Goal: Transaction & Acquisition: Purchase product/service

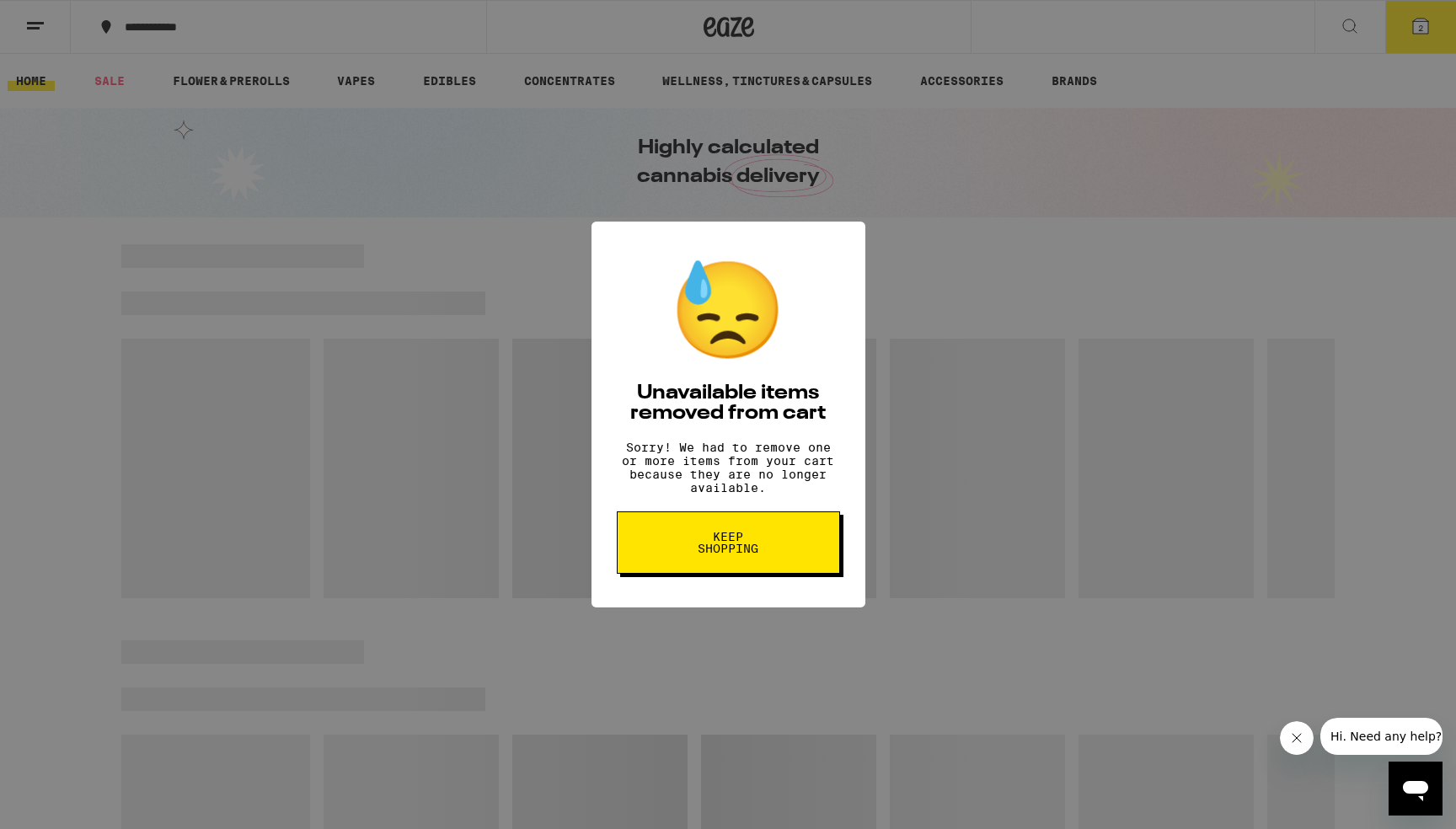
click at [734, 554] on span "Keep Shopping" at bounding box center [728, 543] width 87 height 24
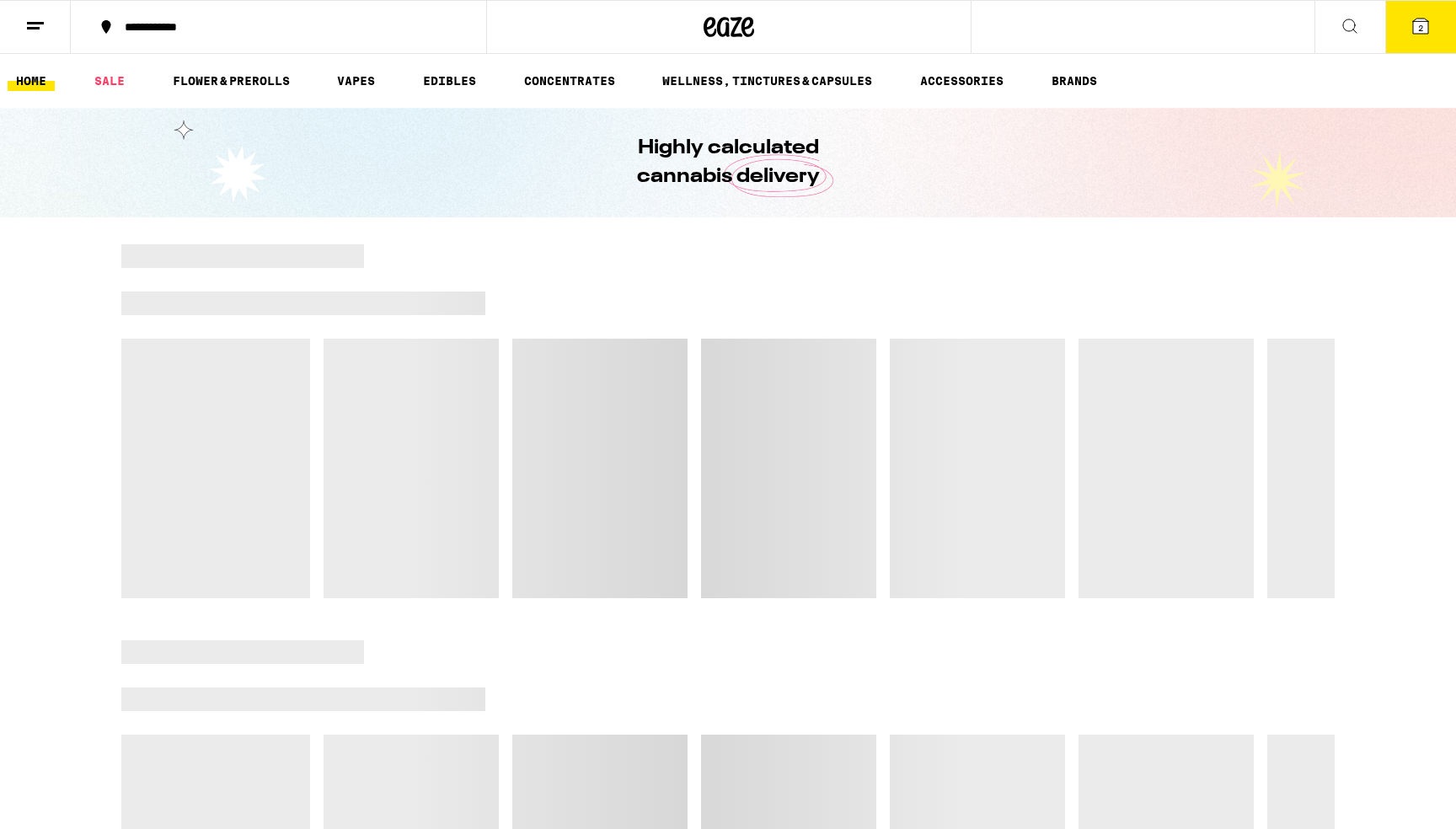
click at [1410, 46] on button "2" at bounding box center [1421, 27] width 71 height 52
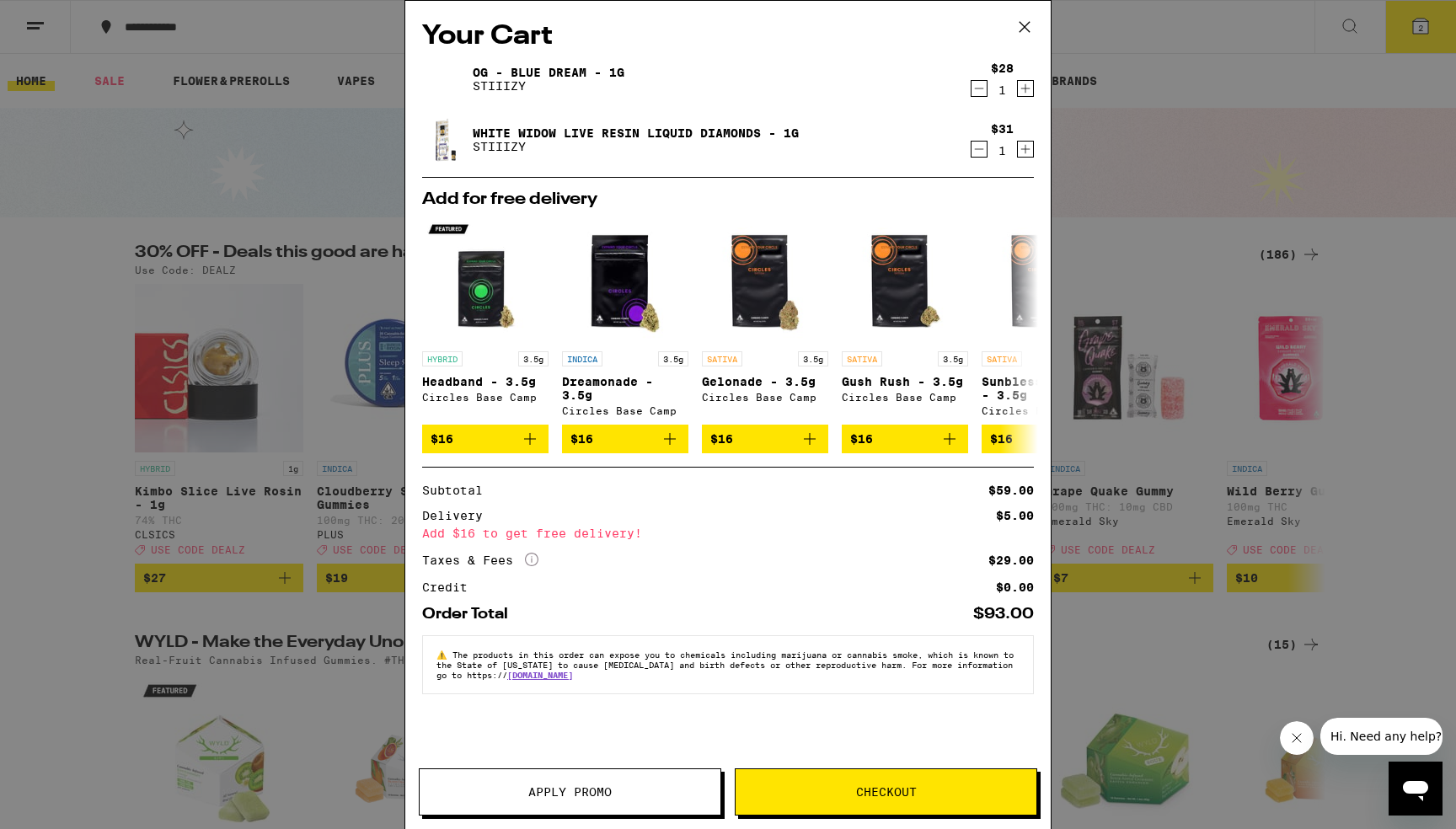
click at [1033, 24] on icon at bounding box center [1024, 27] width 25 height 25
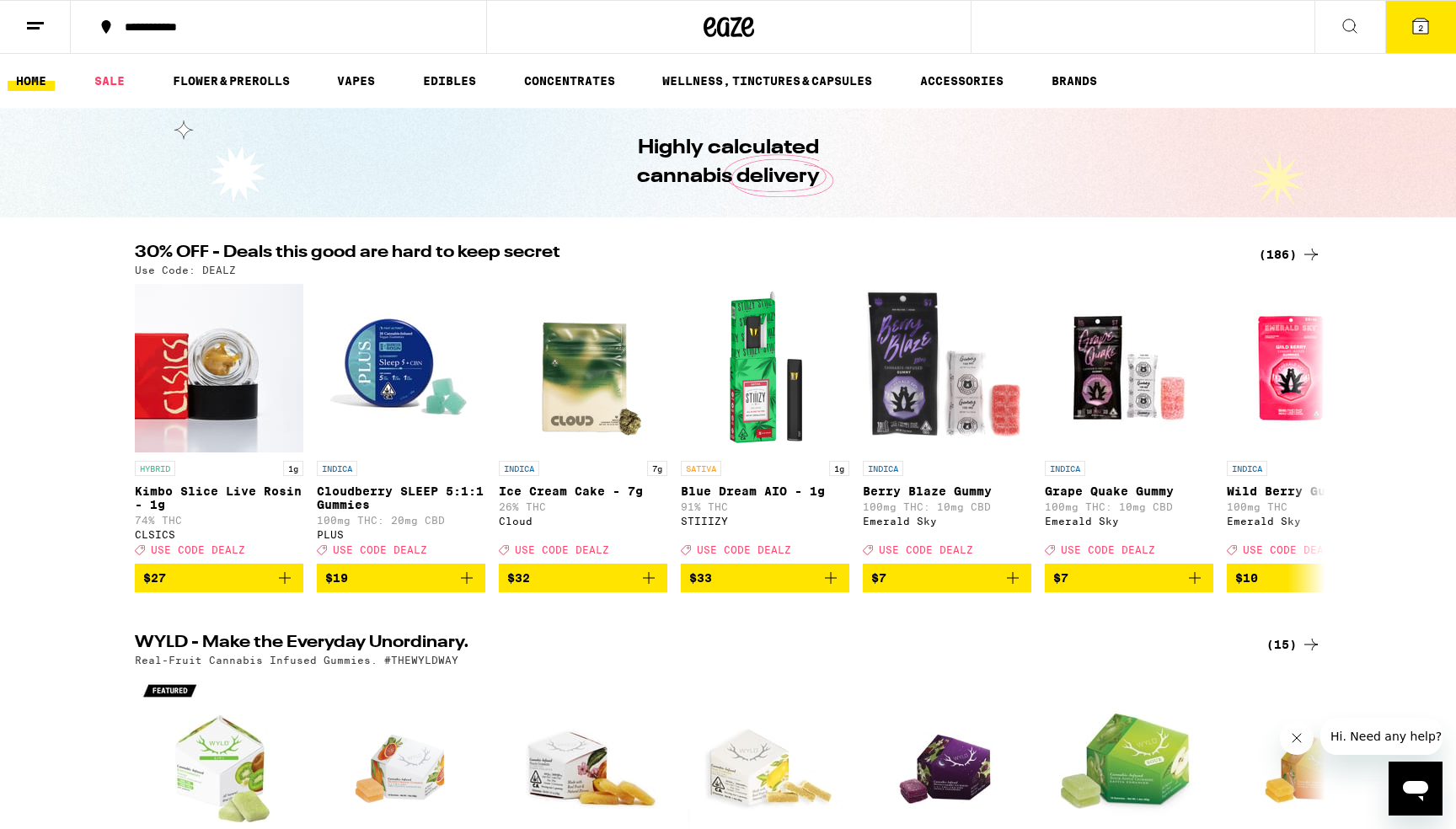
click at [1433, 27] on button "2" at bounding box center [1421, 27] width 71 height 52
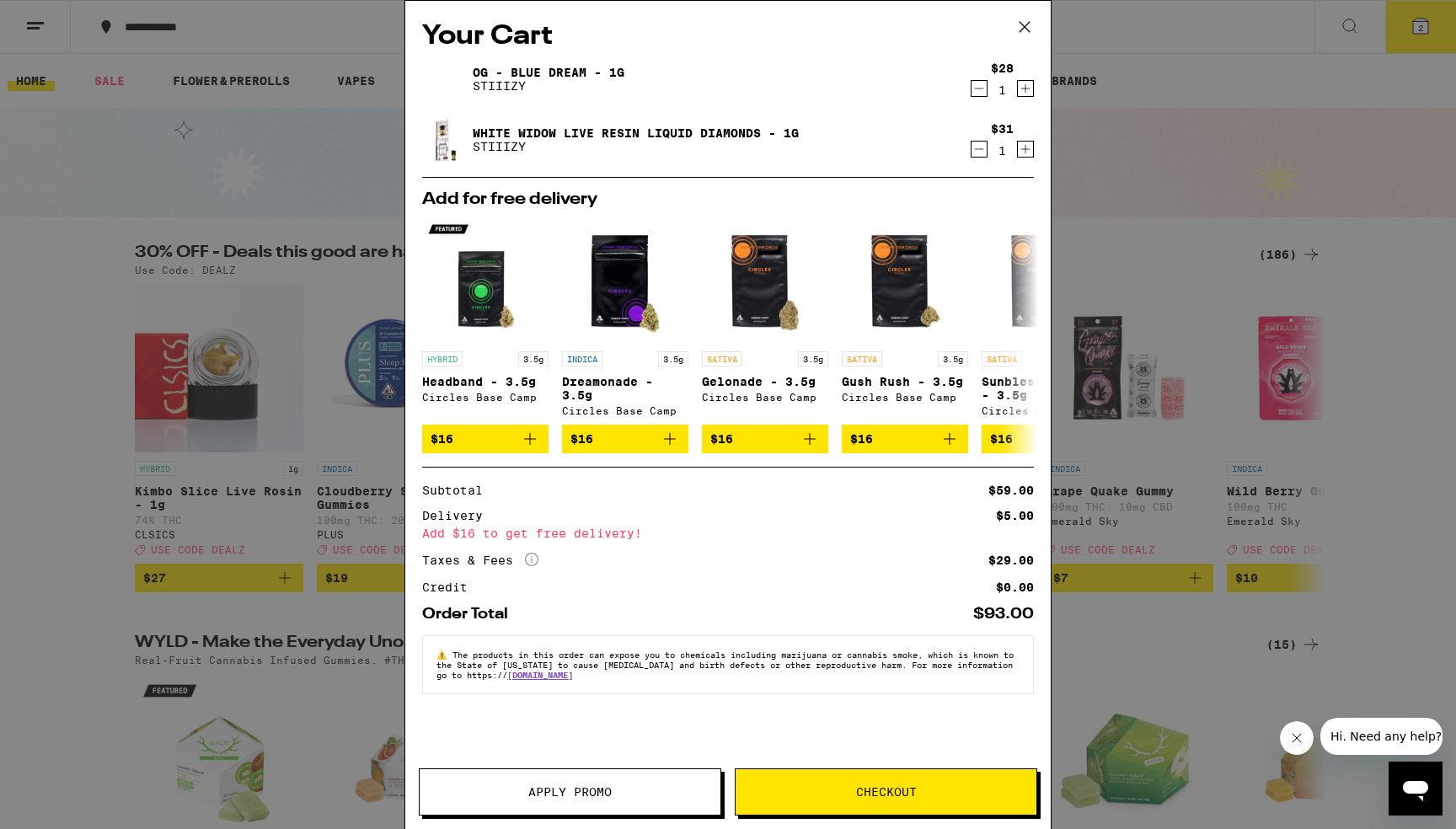
click at [1023, 93] on icon "Increment" at bounding box center [1025, 89] width 15 height 20
click at [979, 92] on icon "Decrement" at bounding box center [979, 89] width 15 height 20
click at [615, 793] on span "Apply Promo" at bounding box center [570, 792] width 301 height 12
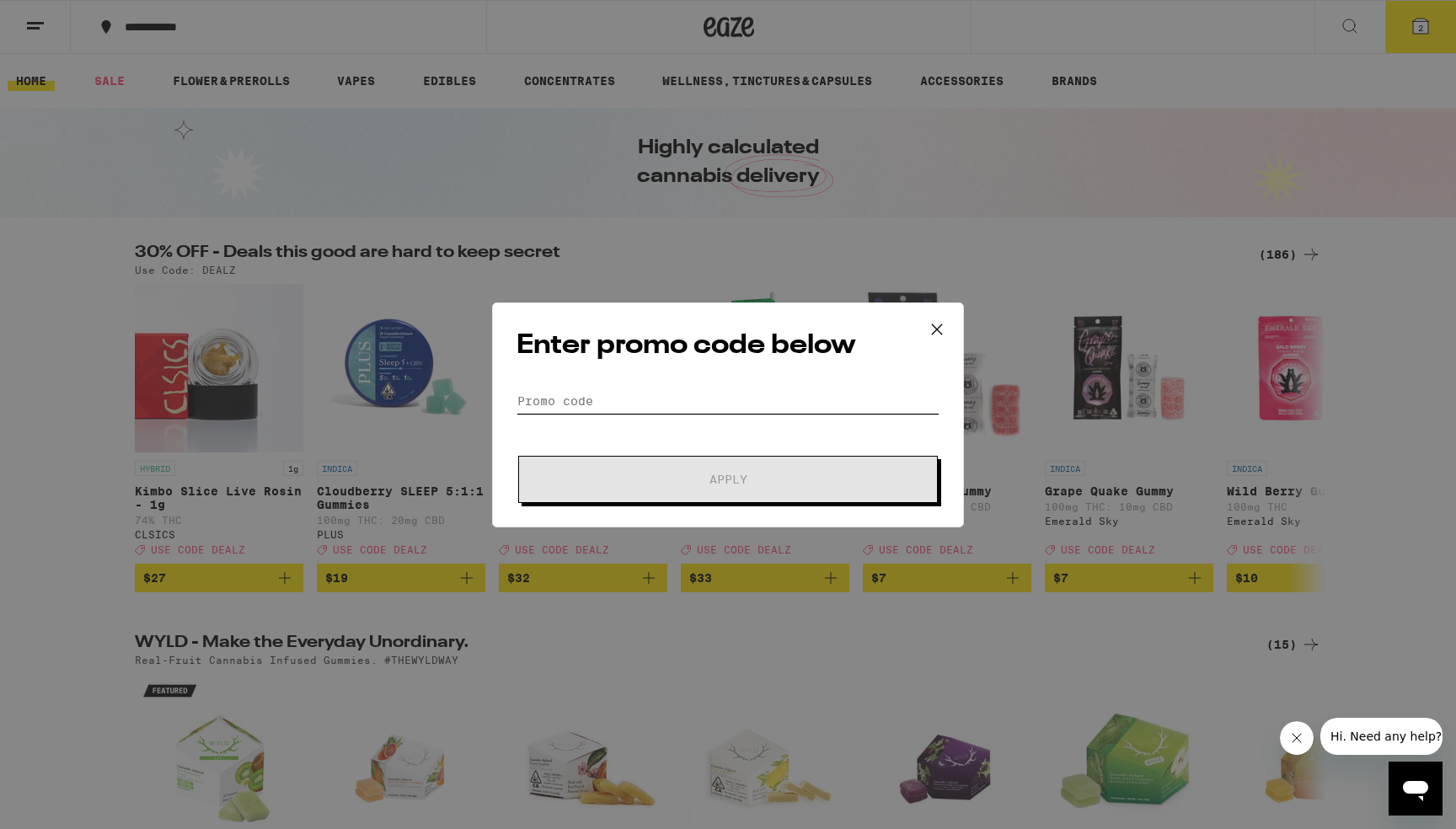
click at [684, 400] on input "Promo Code" at bounding box center [728, 401] width 423 height 25
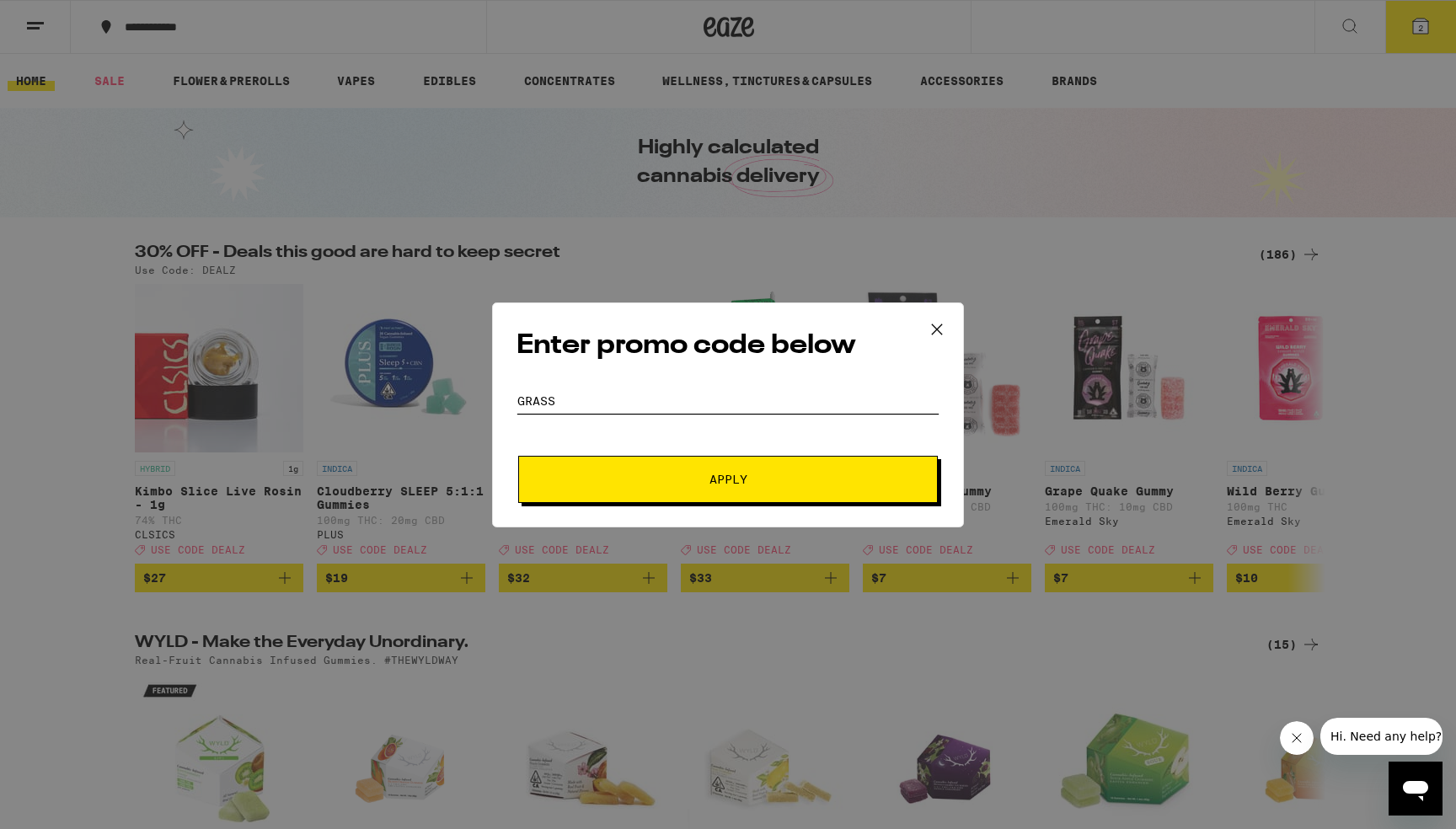
type input "grass"
click at [689, 465] on button "Apply" at bounding box center [728, 479] width 419 height 47
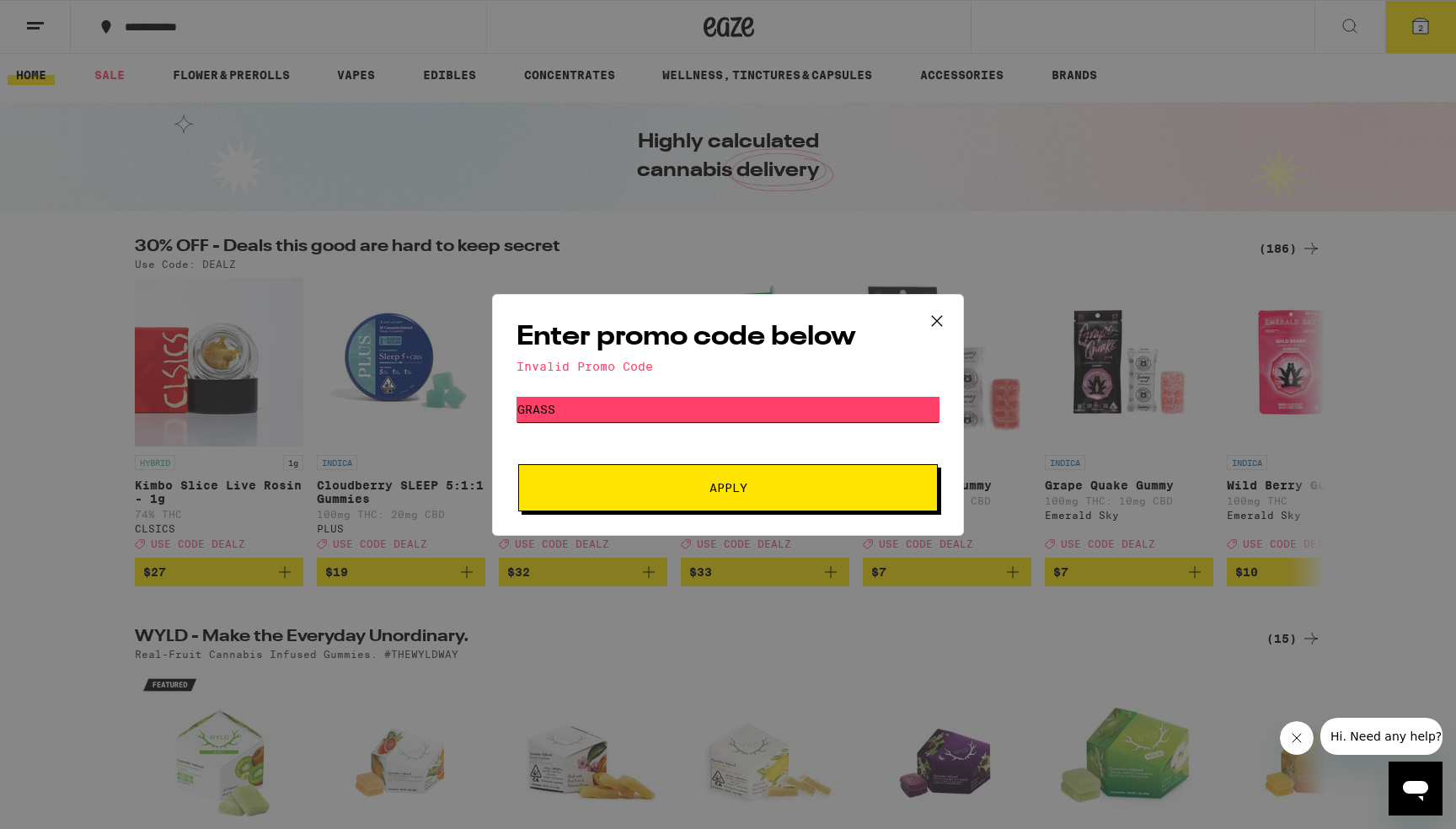
click at [727, 421] on input "grass" at bounding box center [728, 410] width 423 height 25
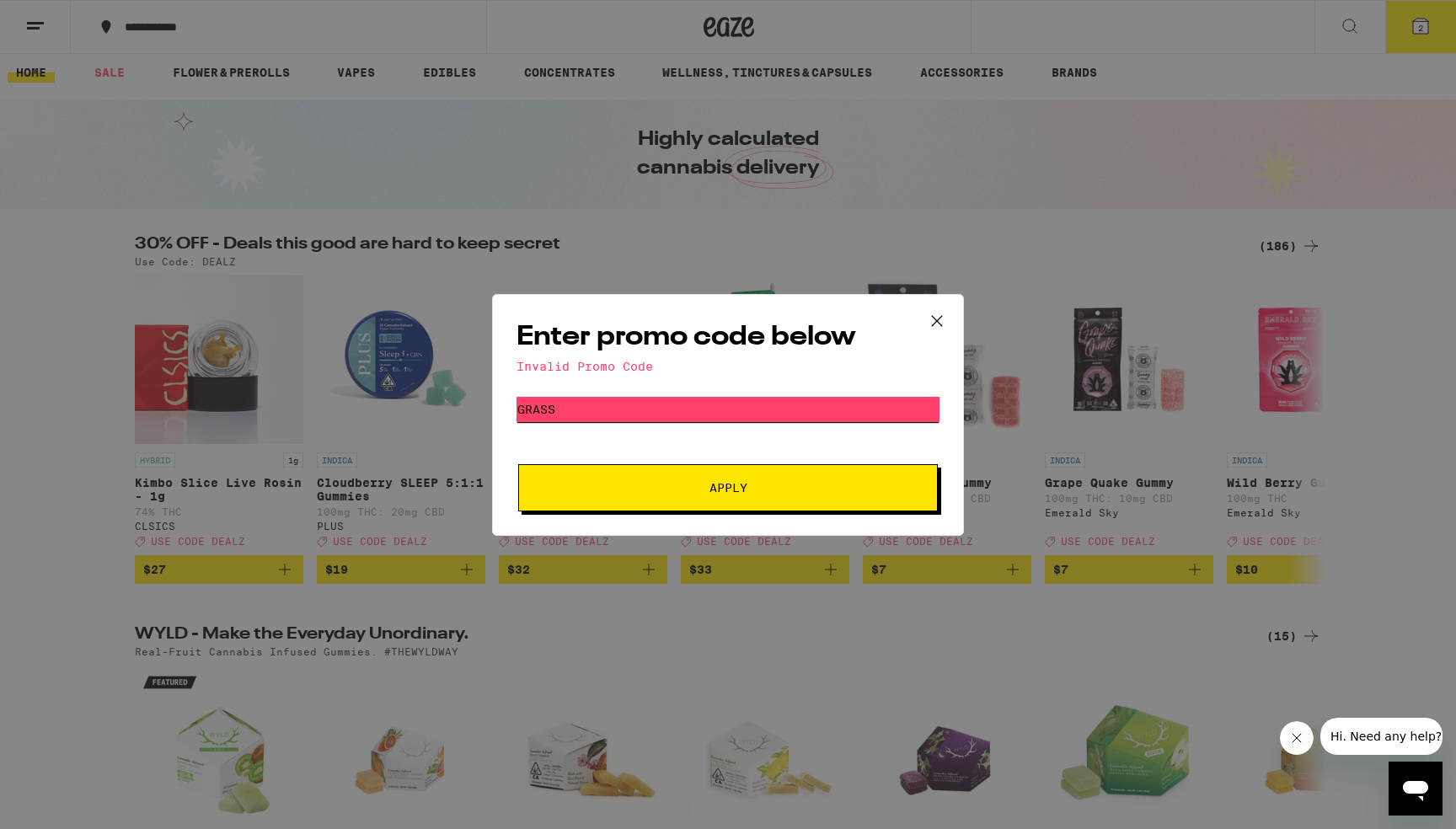
drag, startPoint x: 682, startPoint y: 413, endPoint x: 342, endPoint y: 376, distance: 342.0
click at [273, 379] on div "Enter promo code below Invalid Promo Code Promo Code grass Apply" at bounding box center [728, 414] width 1456 height 829
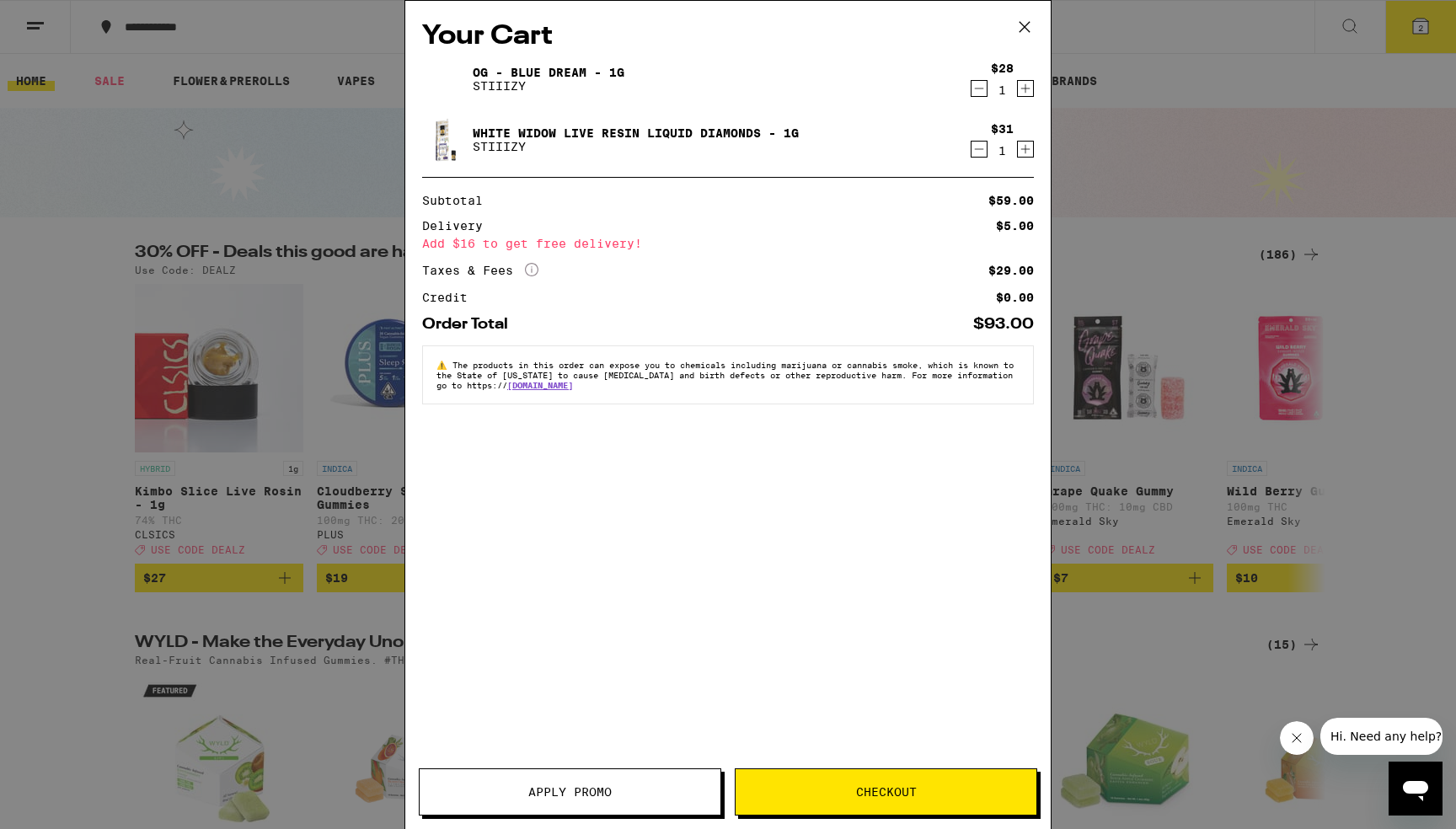
click at [575, 805] on button "Apply Promo" at bounding box center [570, 792] width 303 height 47
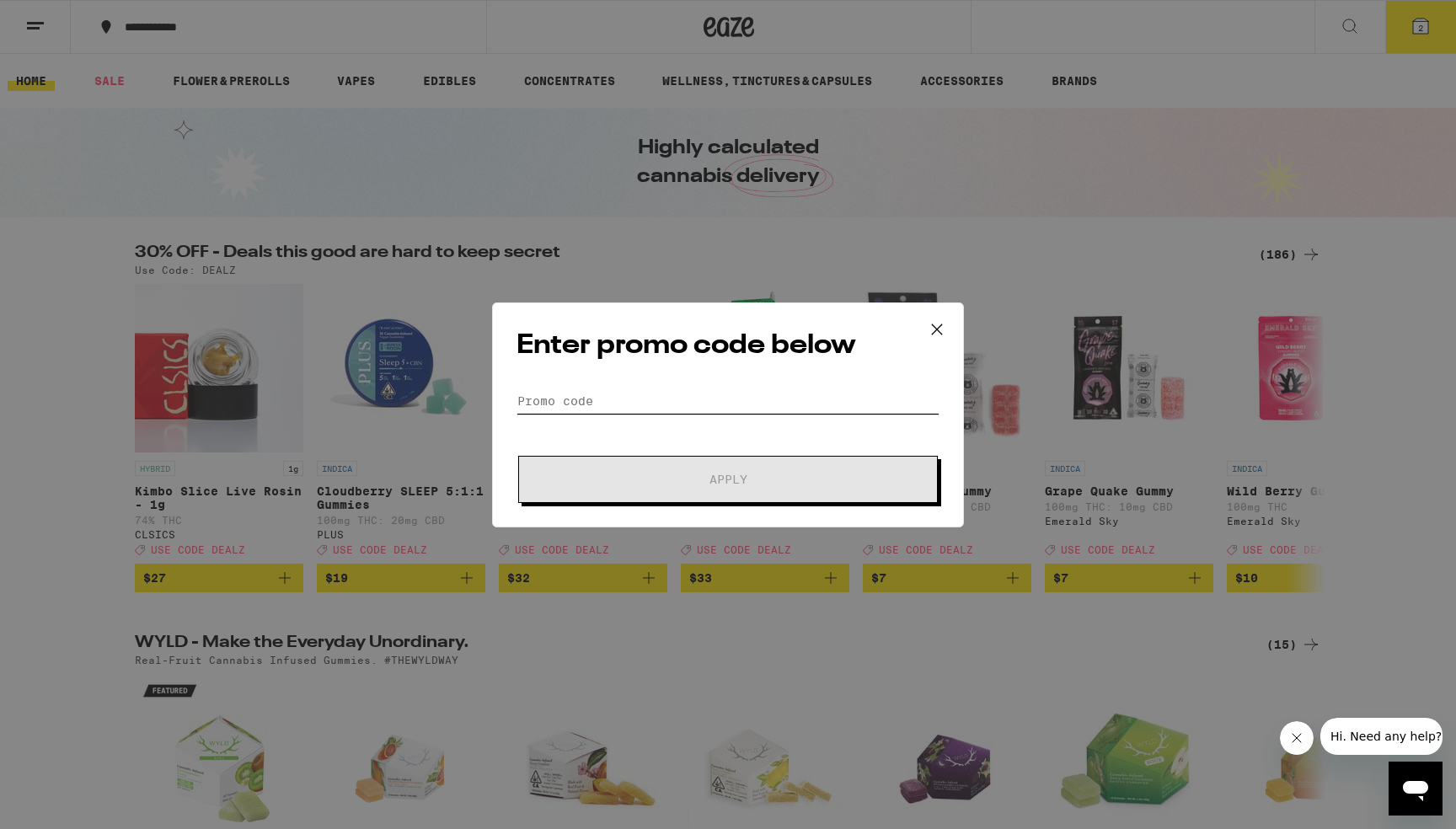
click at [585, 398] on input "Promo Code" at bounding box center [728, 401] width 423 height 25
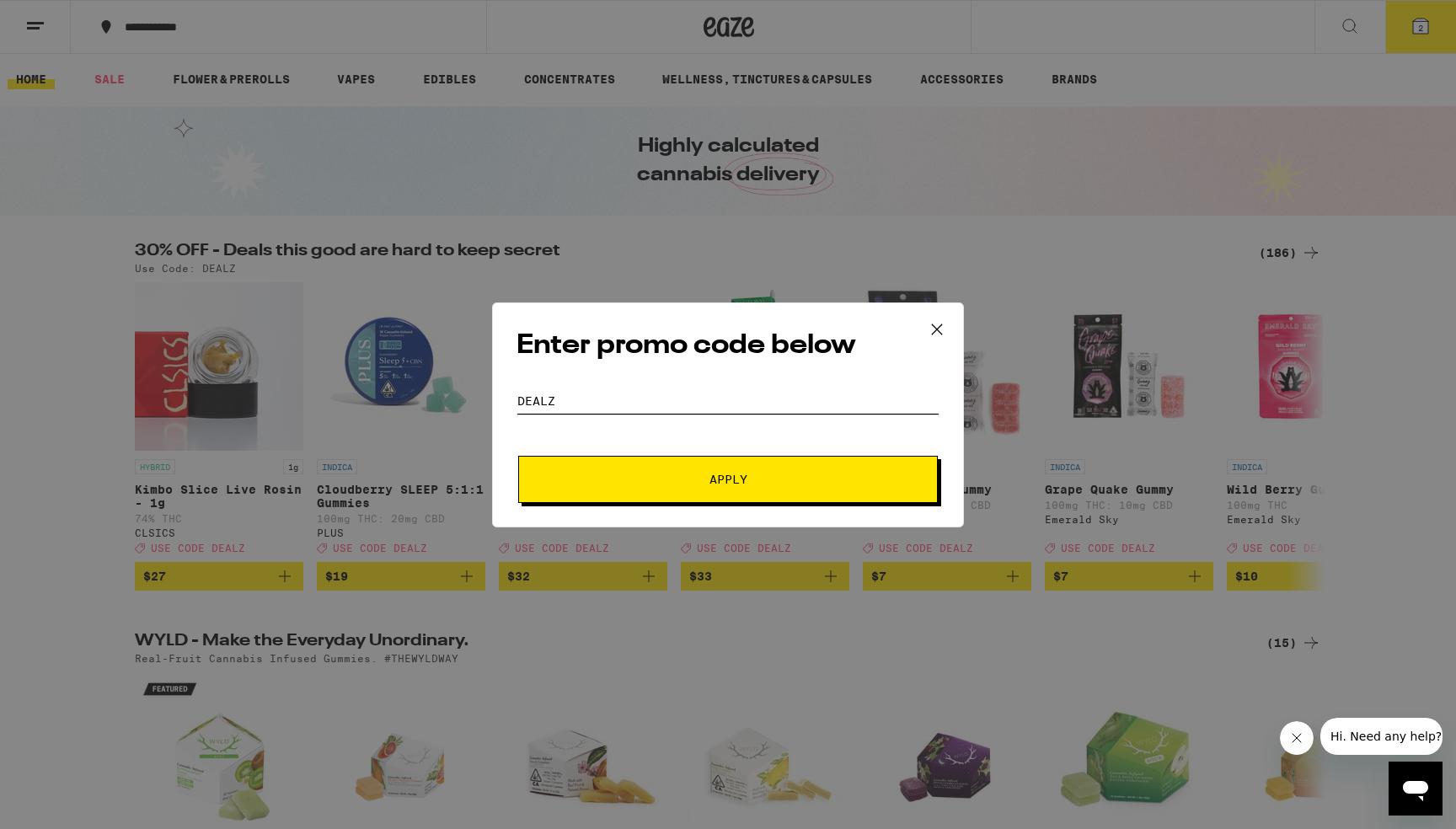
scroll to position [7, 0]
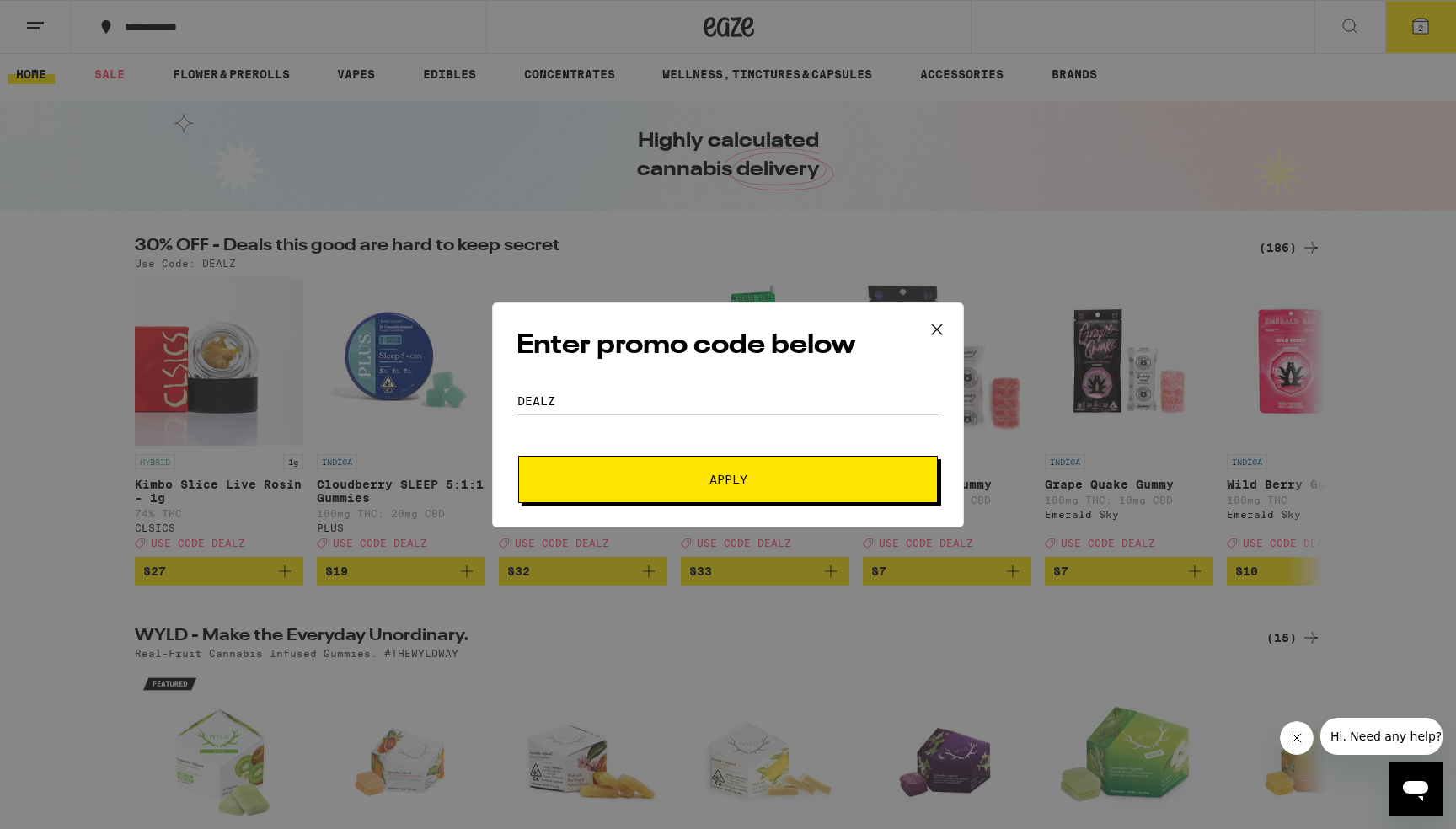
type input "Dealz"
click at [615, 477] on span "Apply" at bounding box center [728, 479] width 303 height 12
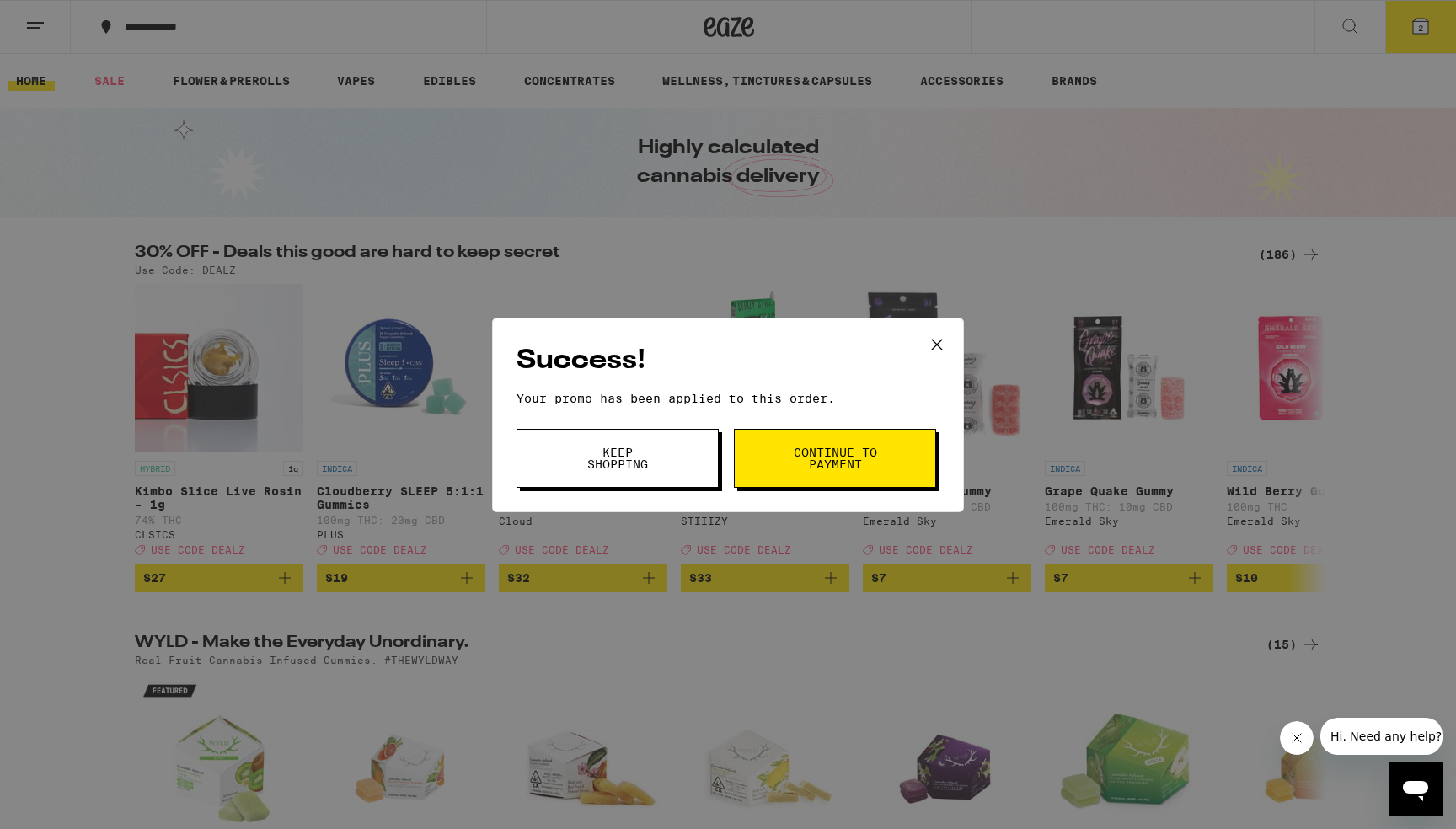
click at [680, 452] on button "Keep Shopping" at bounding box center [617, 458] width 202 height 59
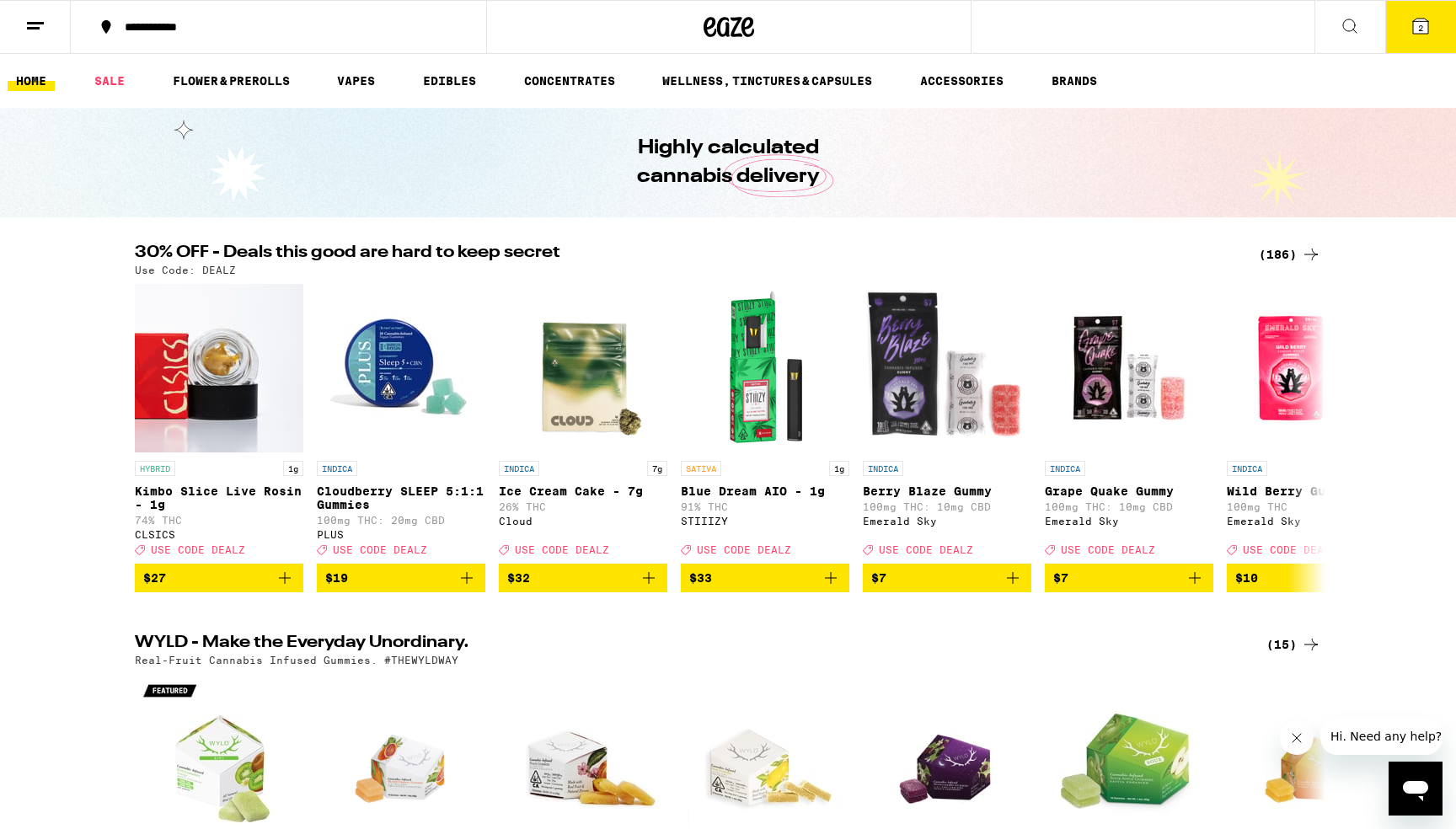
click at [1404, 38] on button "2" at bounding box center [1421, 27] width 71 height 52
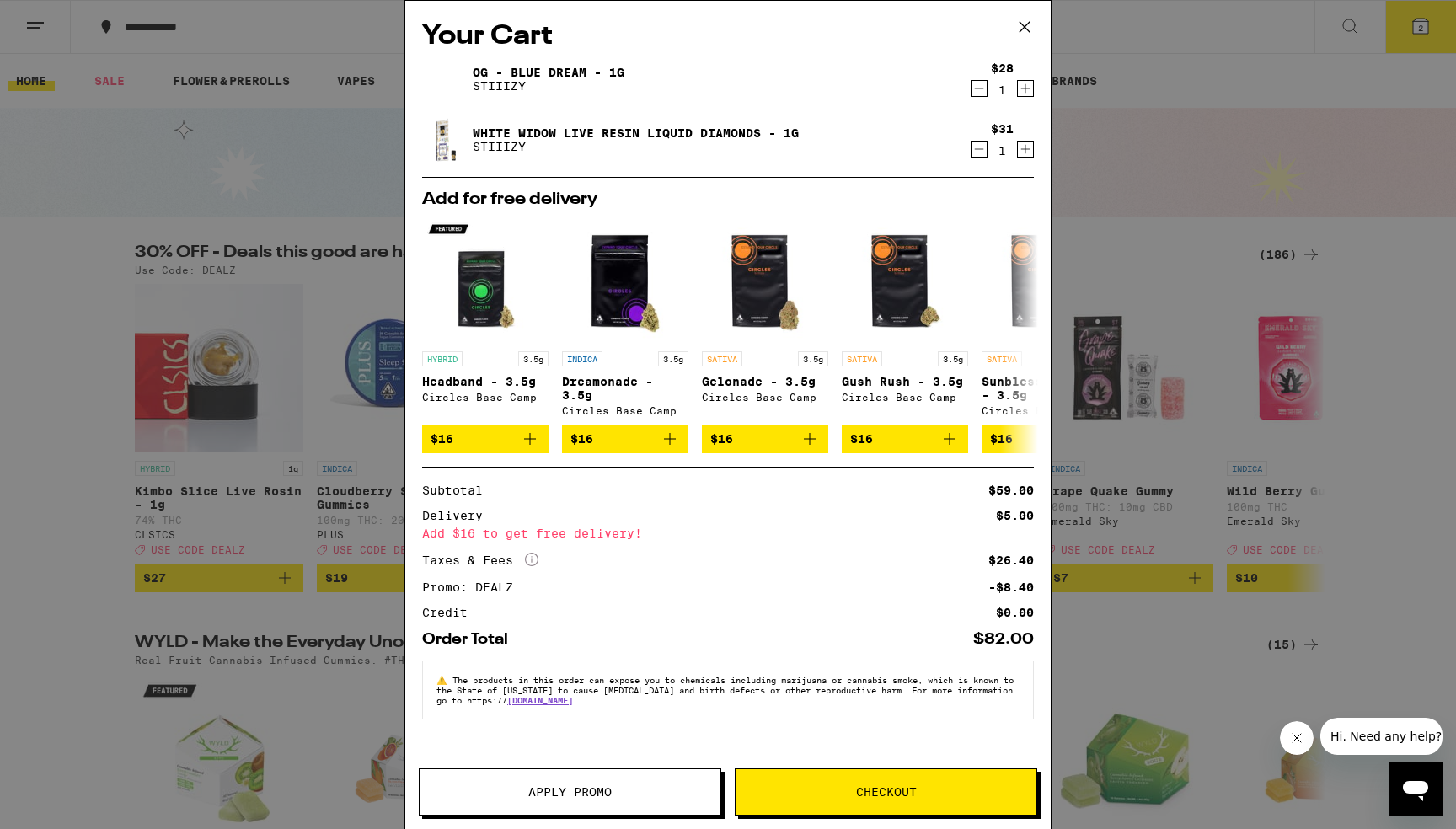
click at [852, 788] on span "Checkout" at bounding box center [886, 792] width 301 height 12
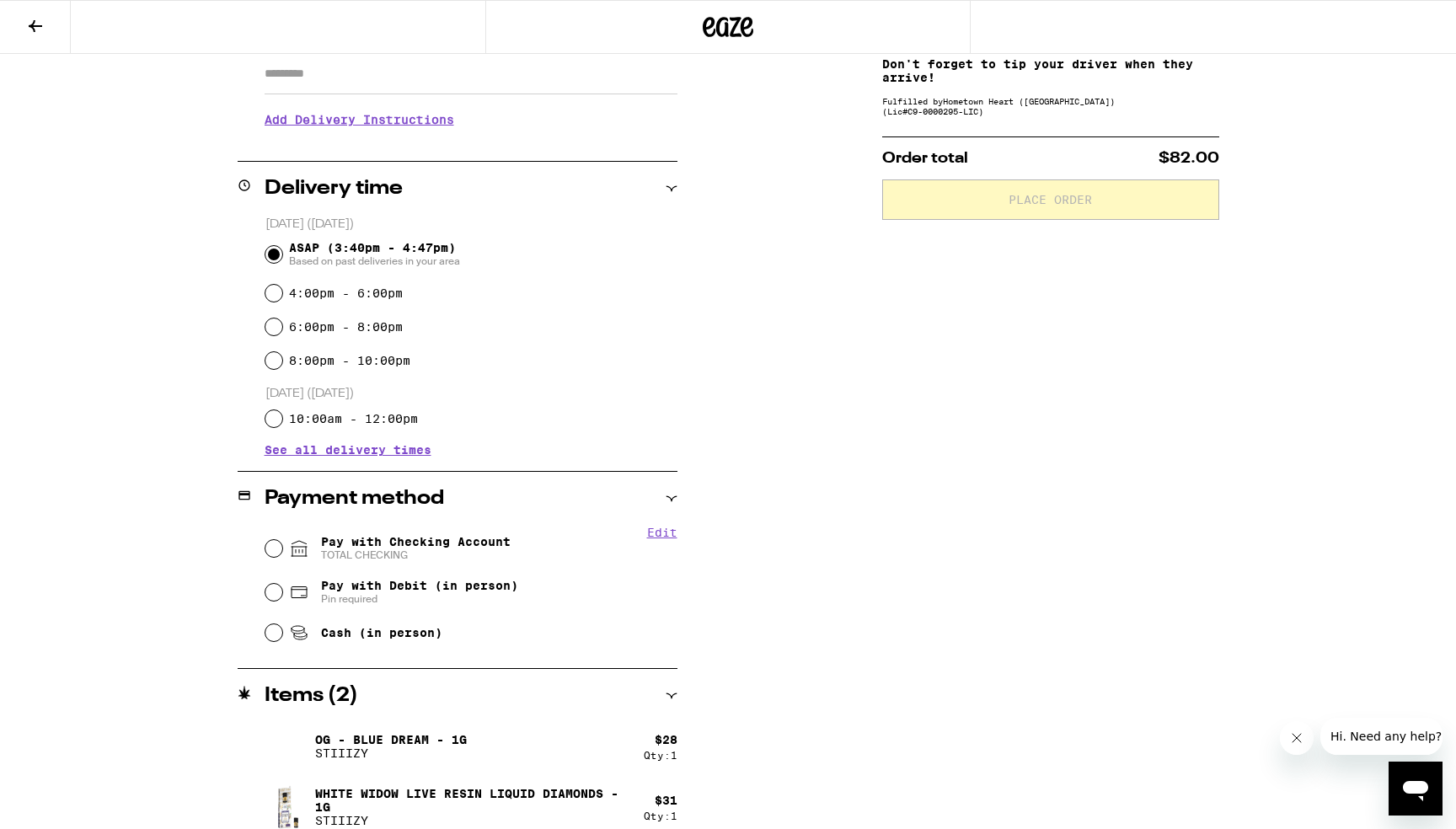
scroll to position [325, 0]
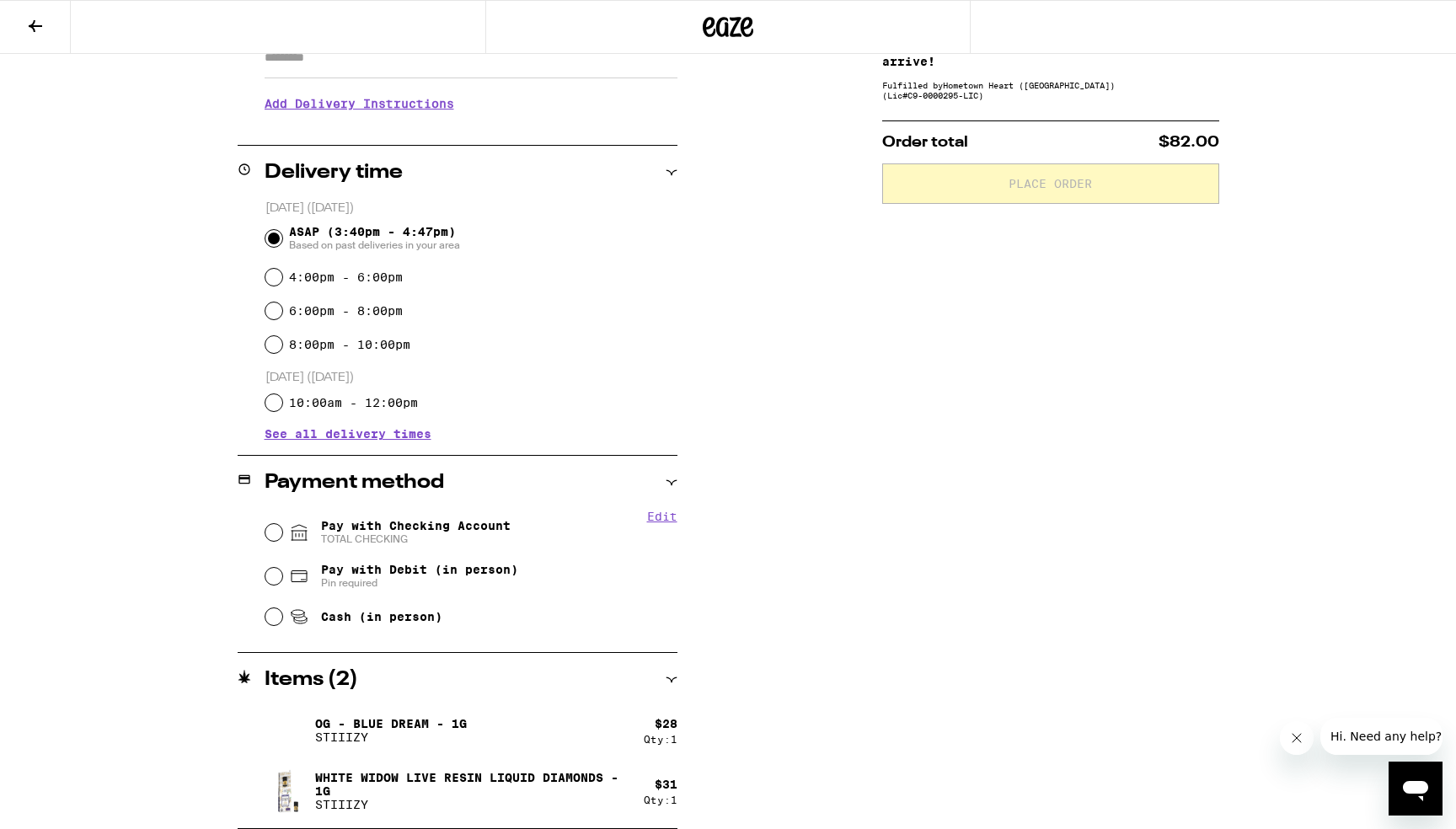
click at [363, 535] on span "TOTAL CHECKING" at bounding box center [416, 539] width 189 height 14
click at [282, 535] on input "Pay with Checking Account TOTAL CHECKING" at bounding box center [274, 532] width 17 height 17
radio input "true"
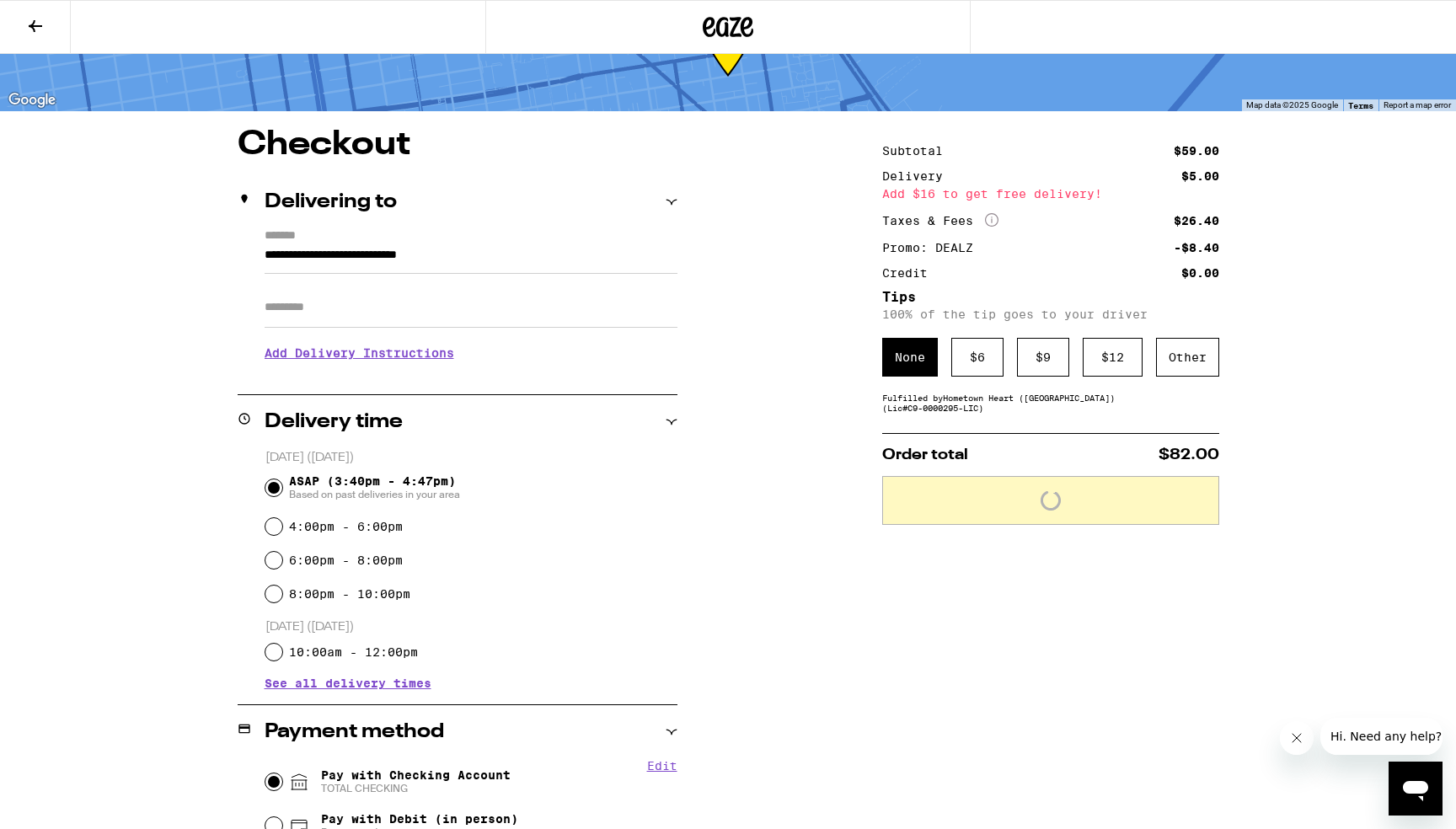
scroll to position [0, 0]
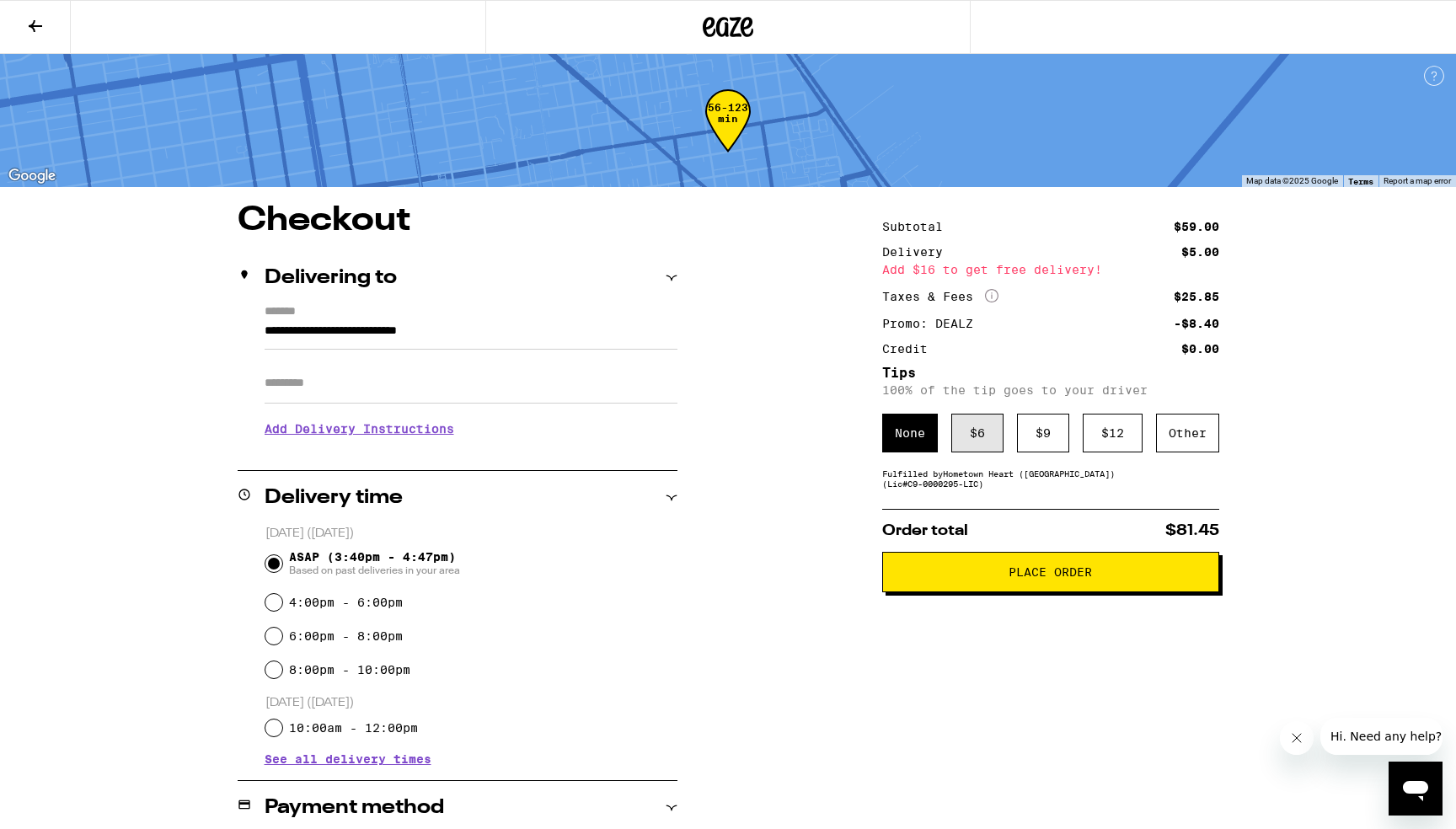
click at [982, 441] on div "$ 6" at bounding box center [978, 433] width 52 height 39
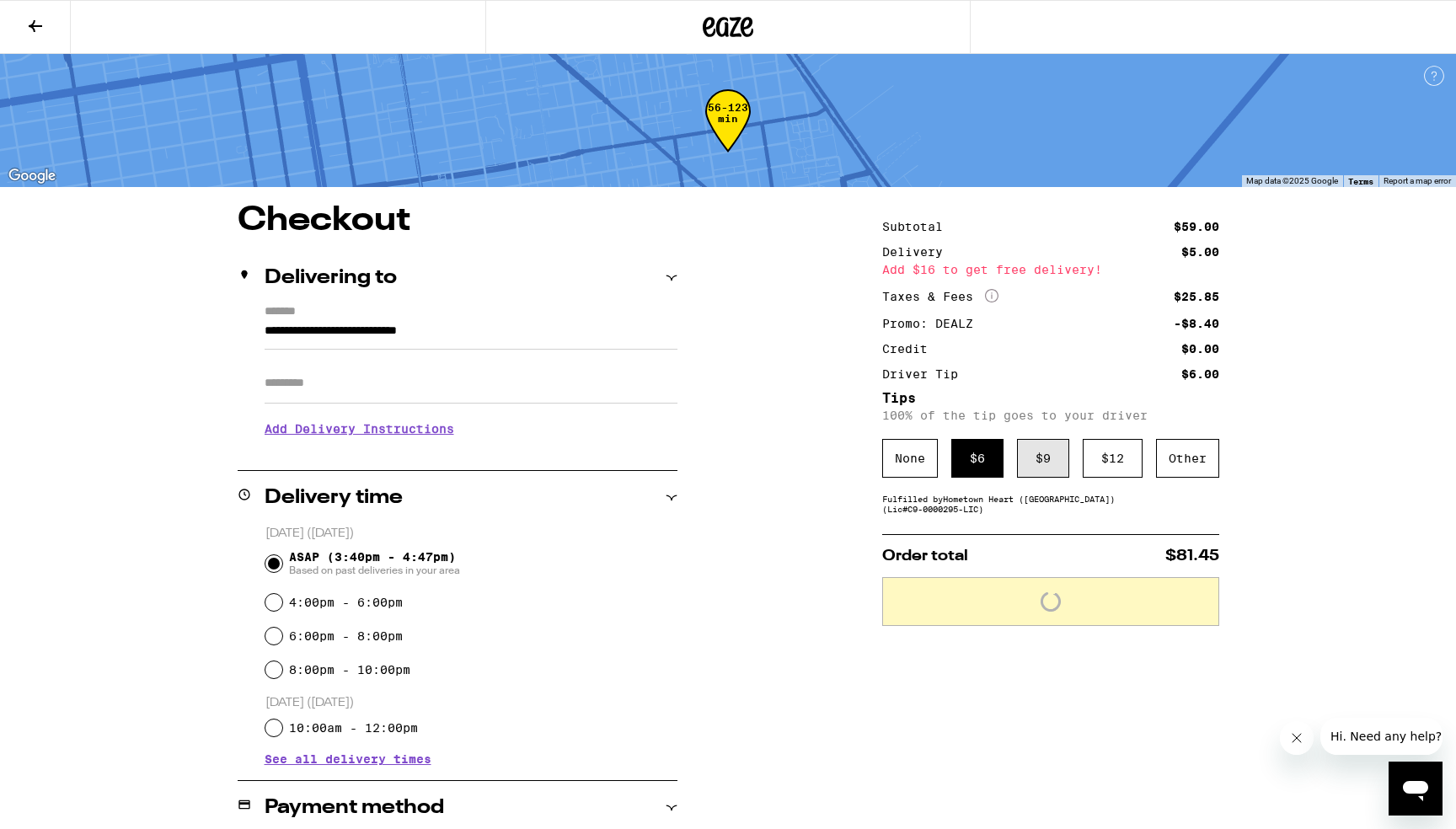
click at [1052, 460] on div "$ 9" at bounding box center [1043, 458] width 52 height 39
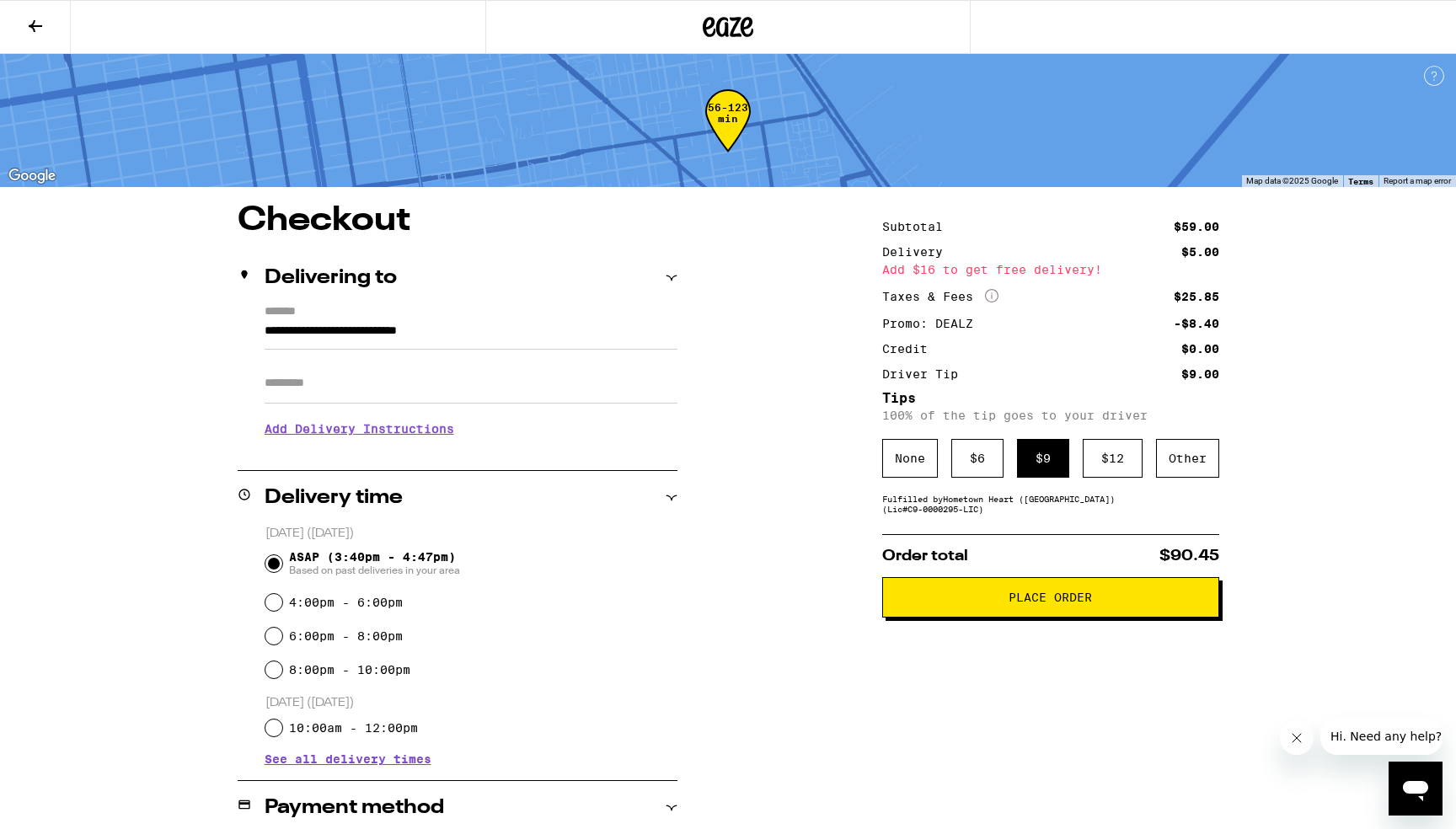
click at [1064, 603] on span "Place Order" at bounding box center [1050, 597] width 84 height 12
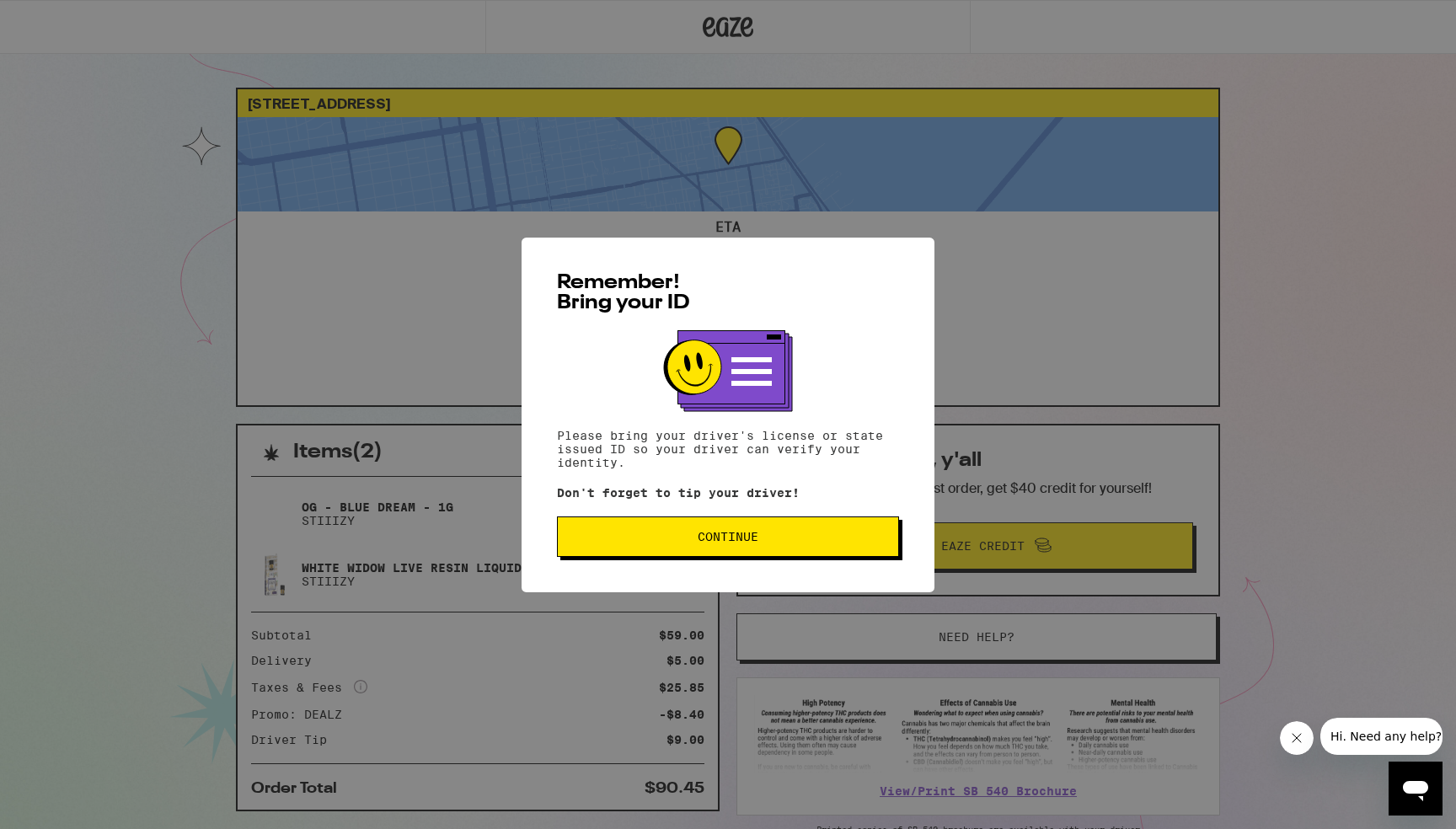
click at [843, 543] on span "Continue" at bounding box center [728, 537] width 314 height 12
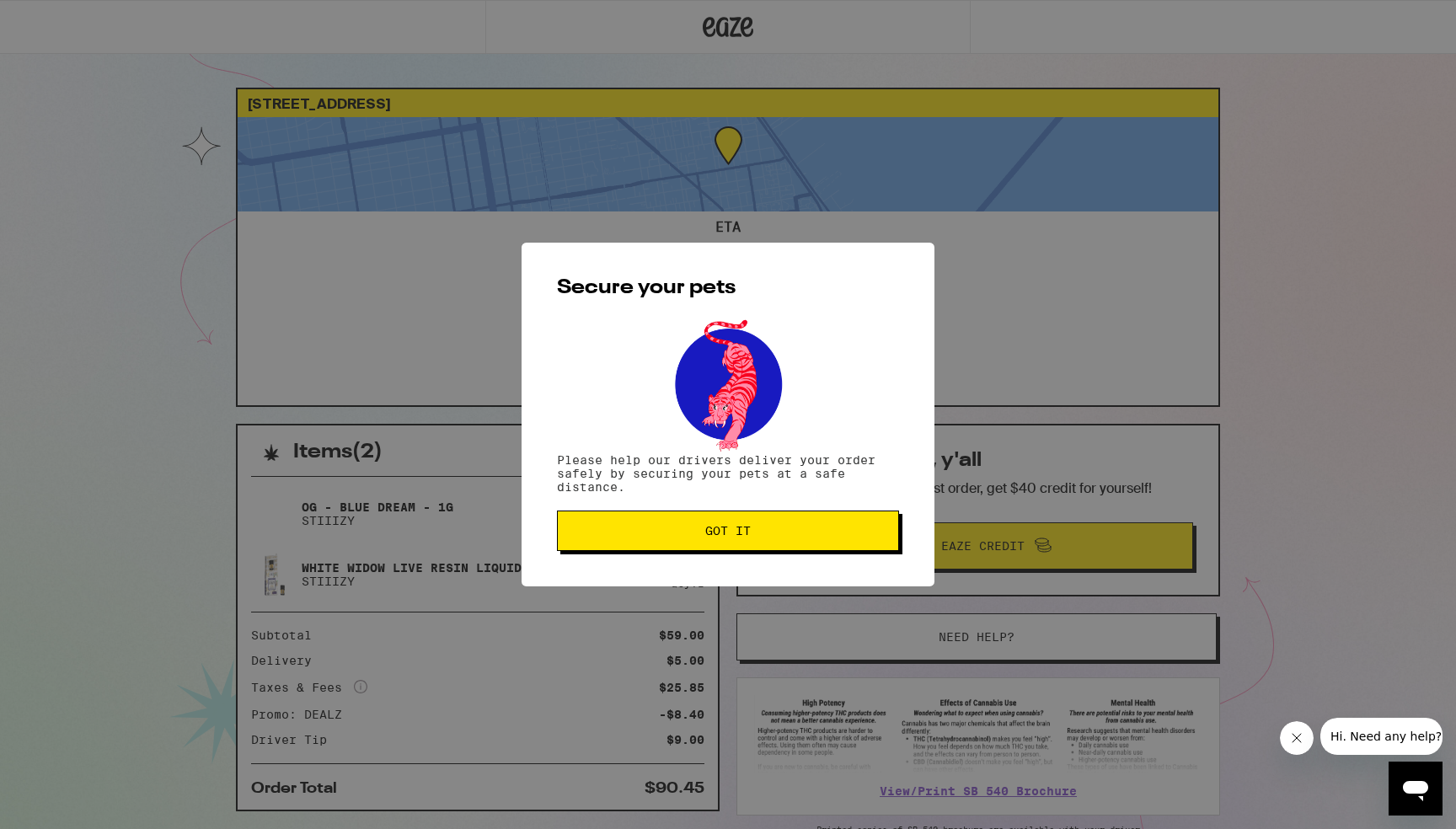
click at [845, 540] on button "Got it" at bounding box center [728, 531] width 342 height 41
